Goal: Task Accomplishment & Management: Complete application form

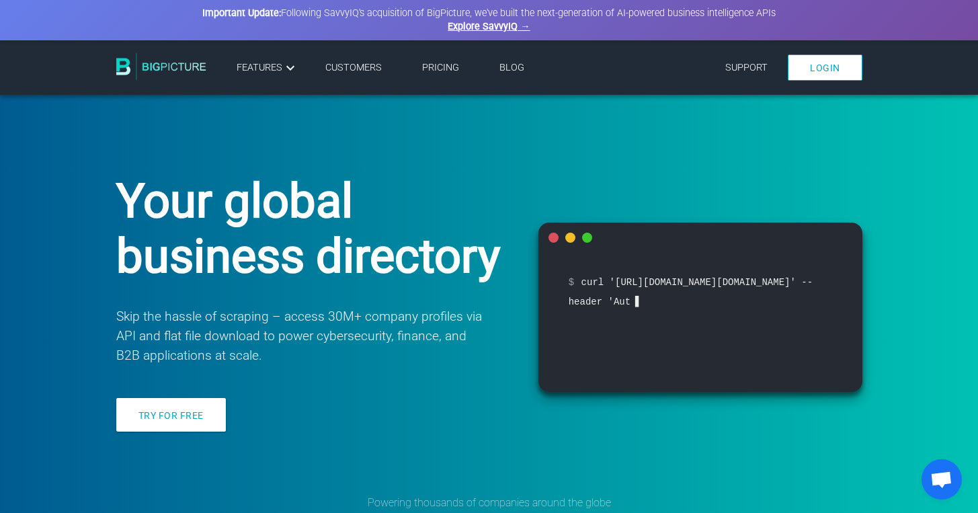
click at [804, 70] on link "Login" at bounding box center [825, 67] width 75 height 26
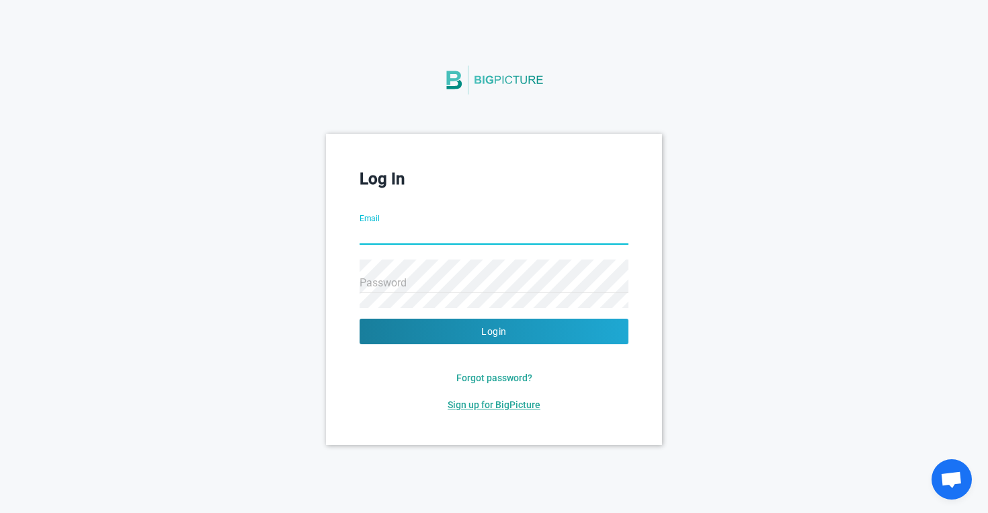
click at [497, 406] on span "Sign up for BigPicture" at bounding box center [494, 404] width 93 height 11
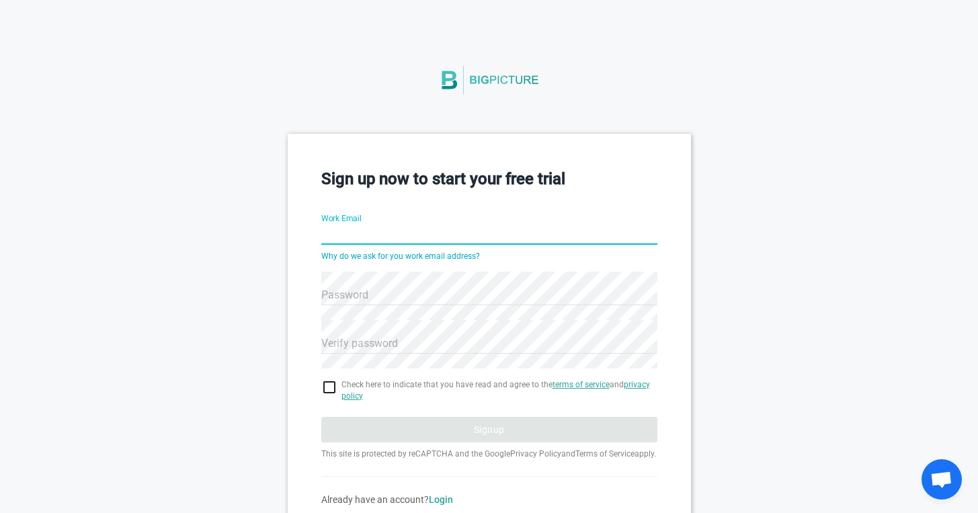
click at [351, 241] on input "Work Email" at bounding box center [489, 235] width 336 height 48
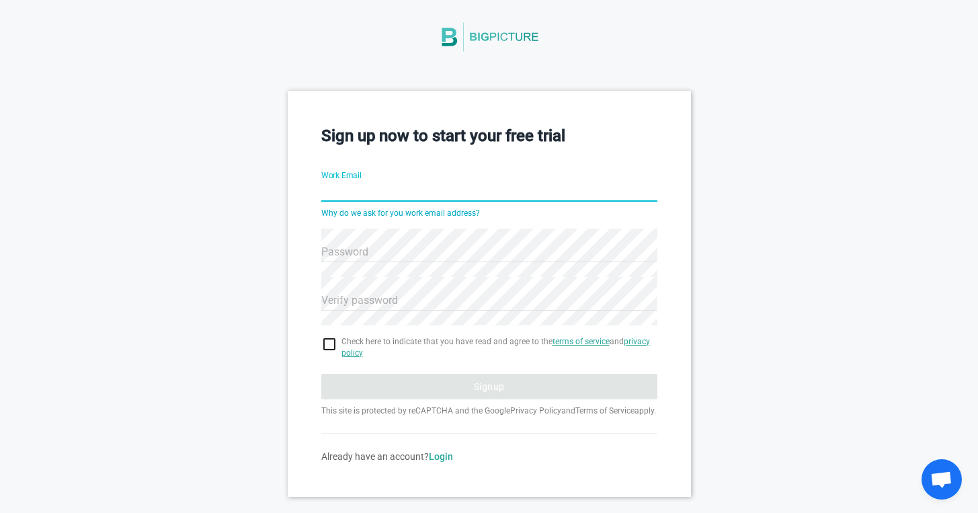
scroll to position [40, 0]
